Goal: Check status

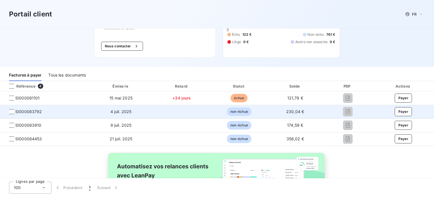
scroll to position [57, 0]
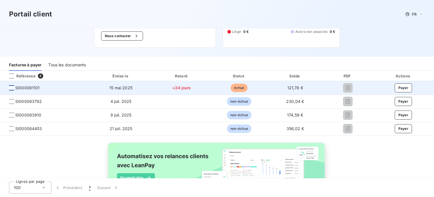
click at [13, 88] on div at bounding box center [11, 87] width 5 height 5
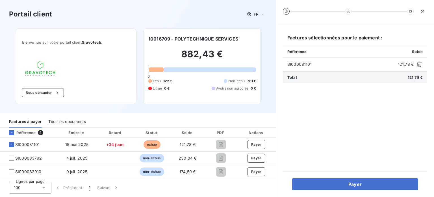
click at [286, 10] on icon at bounding box center [286, 11] width 3 height 3
click at [424, 10] on icon "button" at bounding box center [422, 11] width 3 height 3
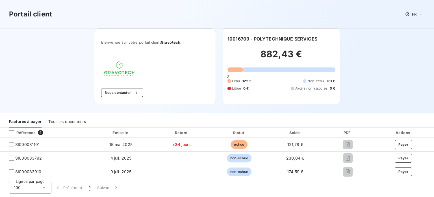
scroll to position [57, 0]
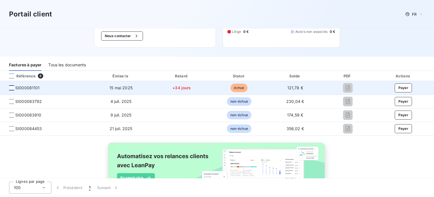
click at [10, 90] on div at bounding box center [11, 87] width 5 height 5
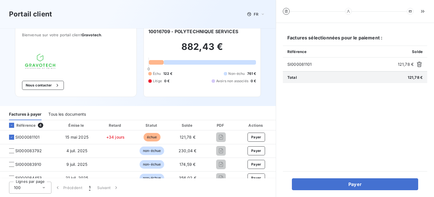
scroll to position [5, 0]
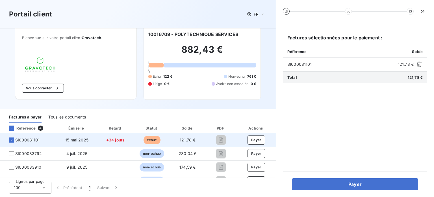
click at [223, 141] on div at bounding box center [221, 139] width 23 height 9
